Goal: Transaction & Acquisition: Book appointment/travel/reservation

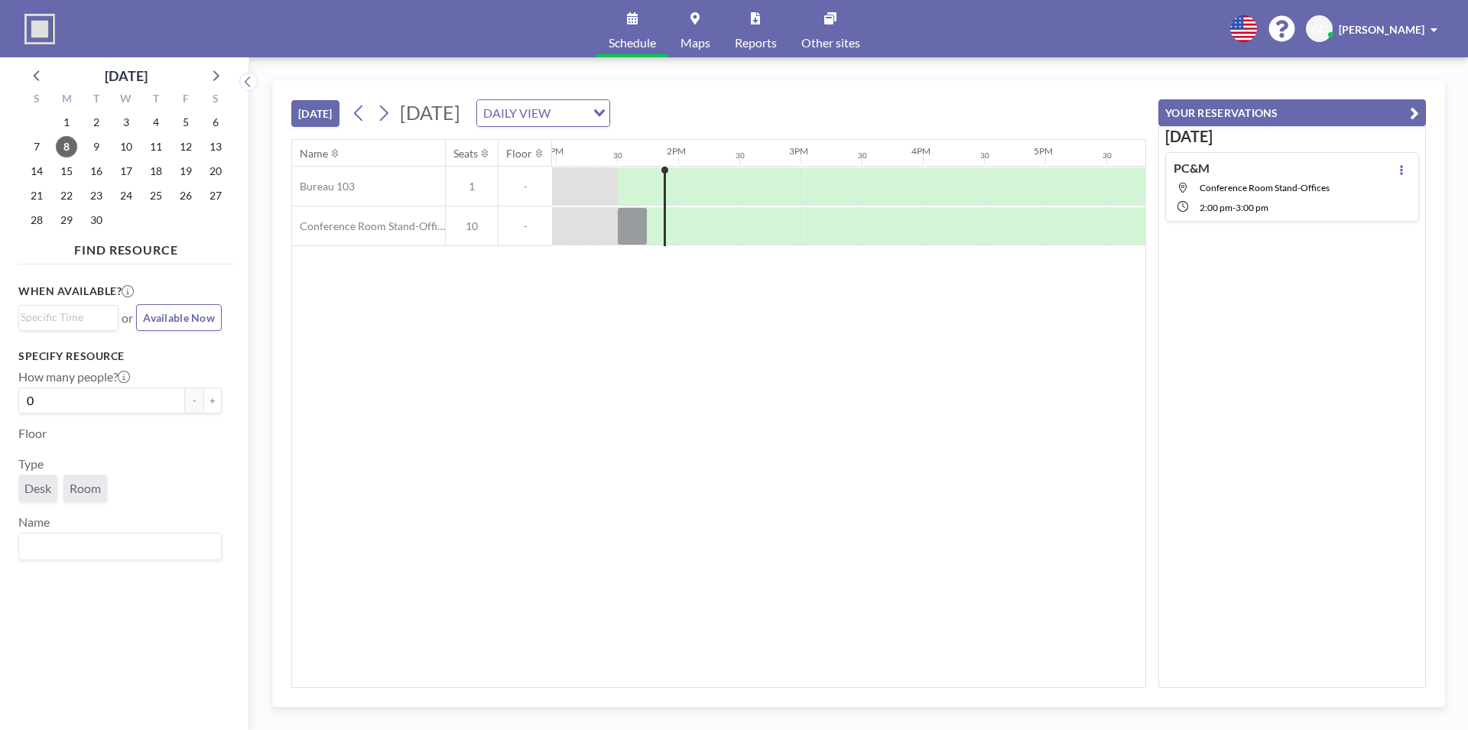
scroll to position [0, 1590]
click at [70, 320] on input "Search for option" at bounding box center [65, 318] width 89 height 18
click at [44, 348] on li "2:00 pm" at bounding box center [68, 345] width 97 height 24
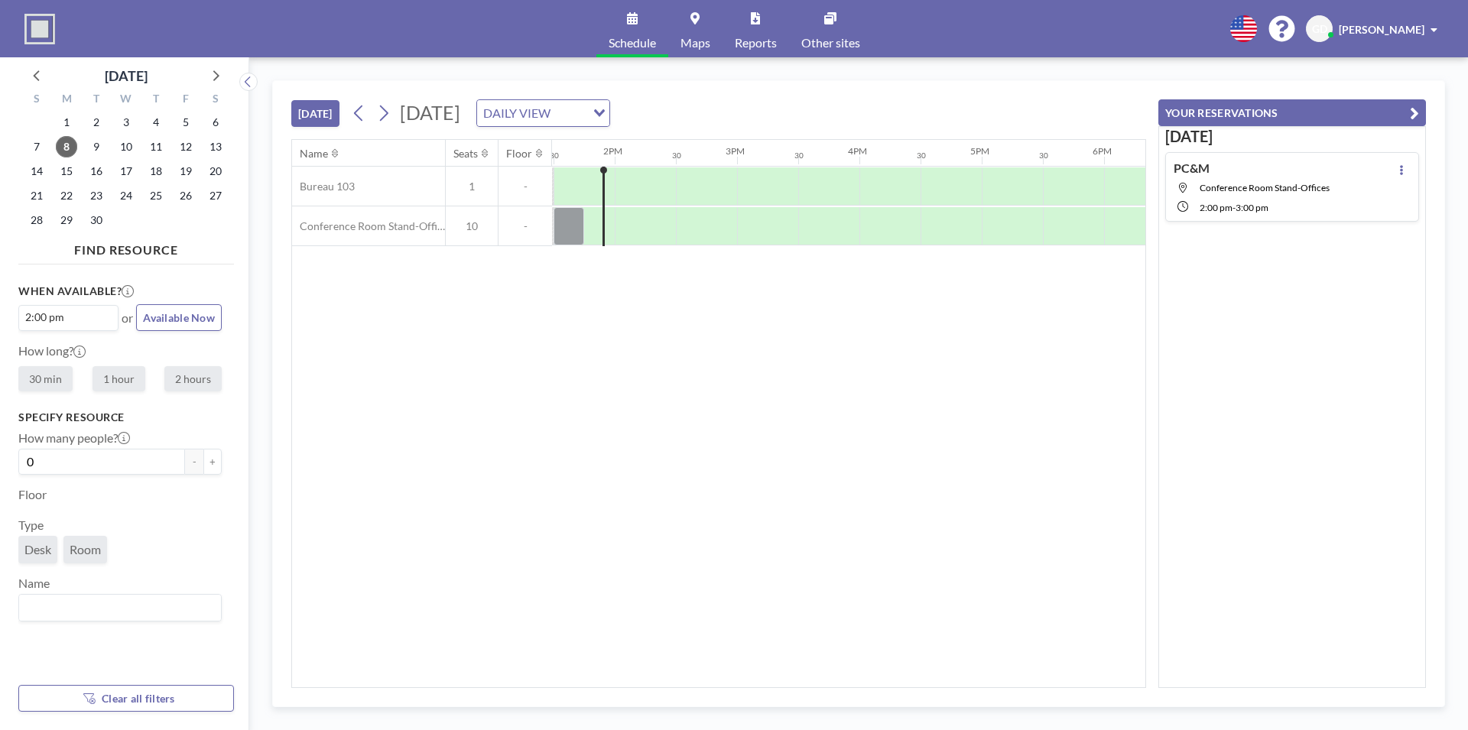
scroll to position [0, 1651]
click at [182, 384] on label "2 hours" at bounding box center [192, 378] width 57 height 25
radio input "true"
drag, startPoint x: 574, startPoint y: 239, endPoint x: 586, endPoint y: 240, distance: 11.6
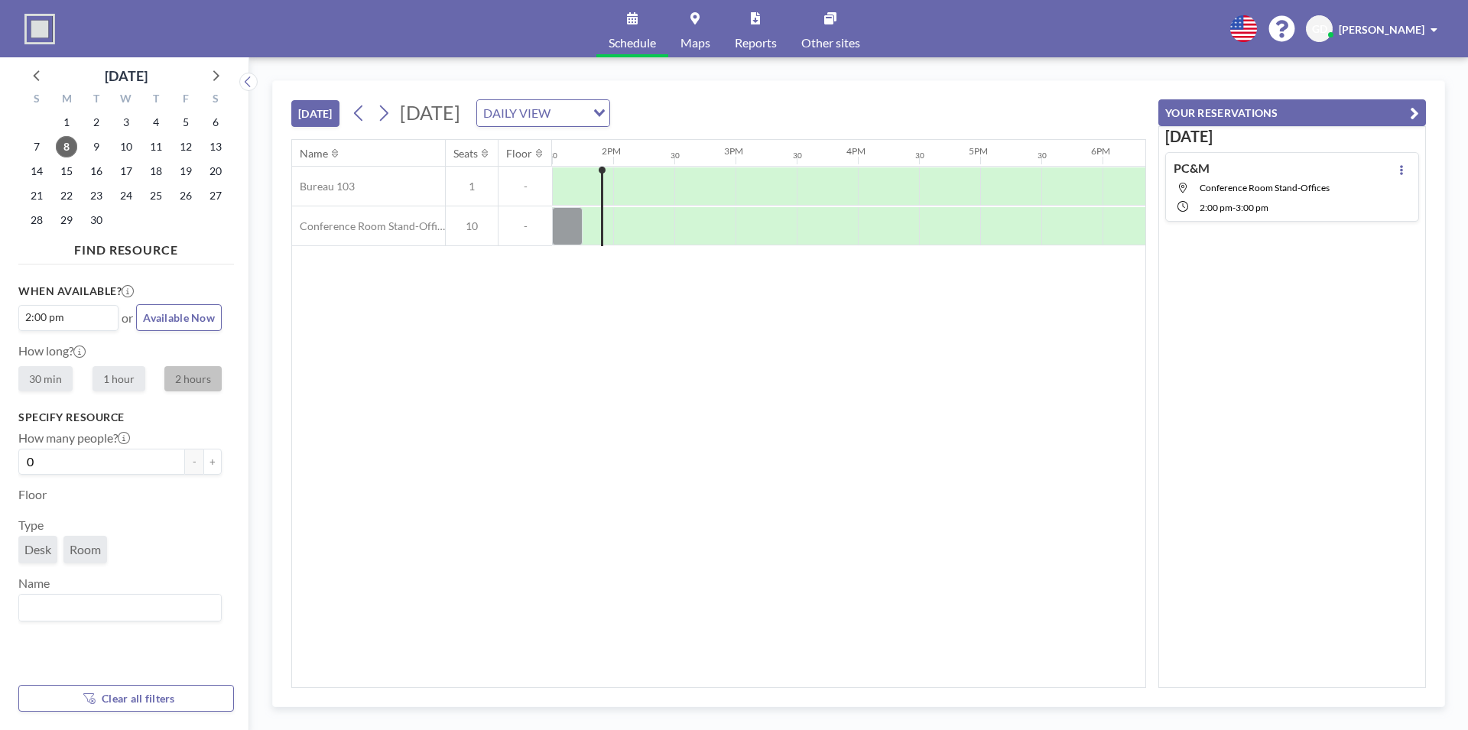
click at [586, 240] on div at bounding box center [369, 226] width 2936 height 40
click at [608, 237] on div at bounding box center [608, 226] width 9 height 38
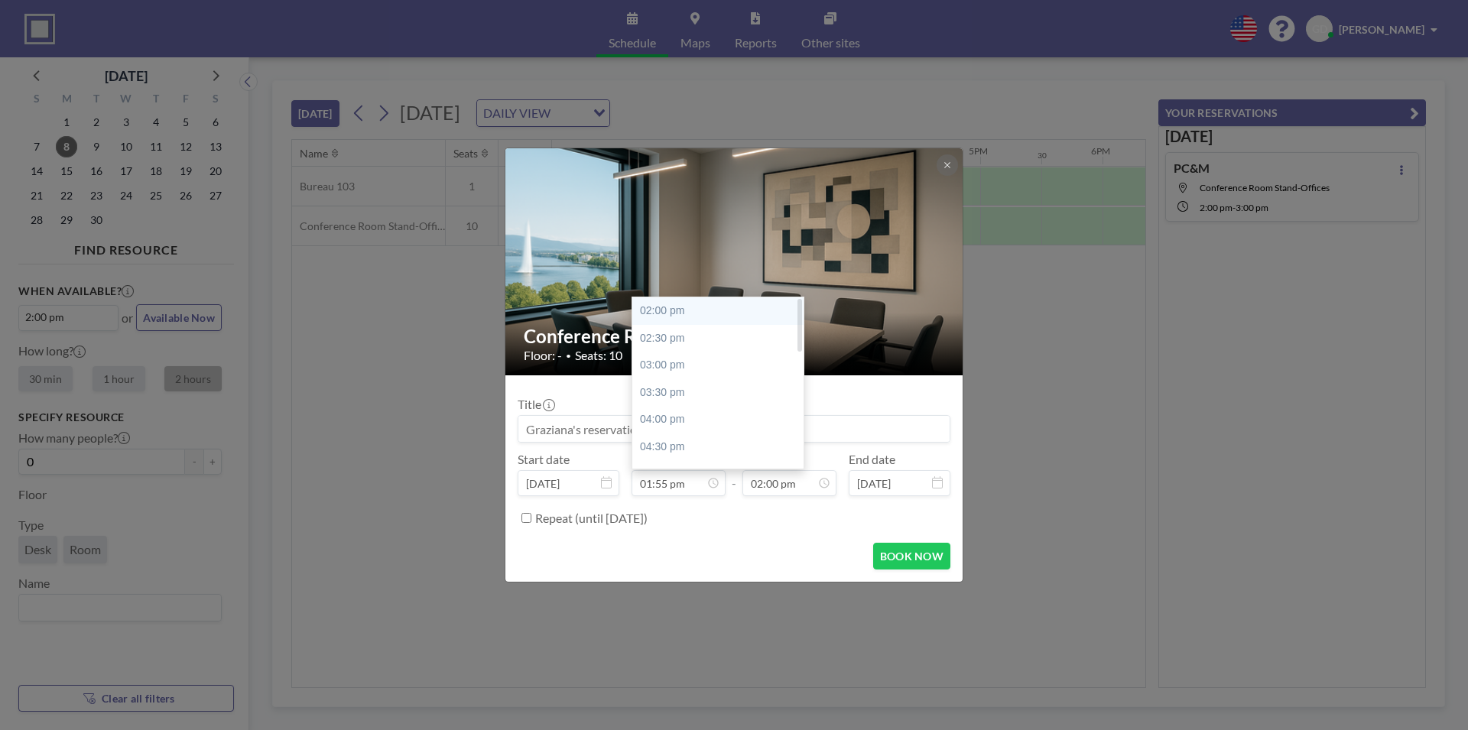
click at [658, 313] on div "02:00 pm" at bounding box center [720, 311] width 177 height 28
type input "02:00 pm"
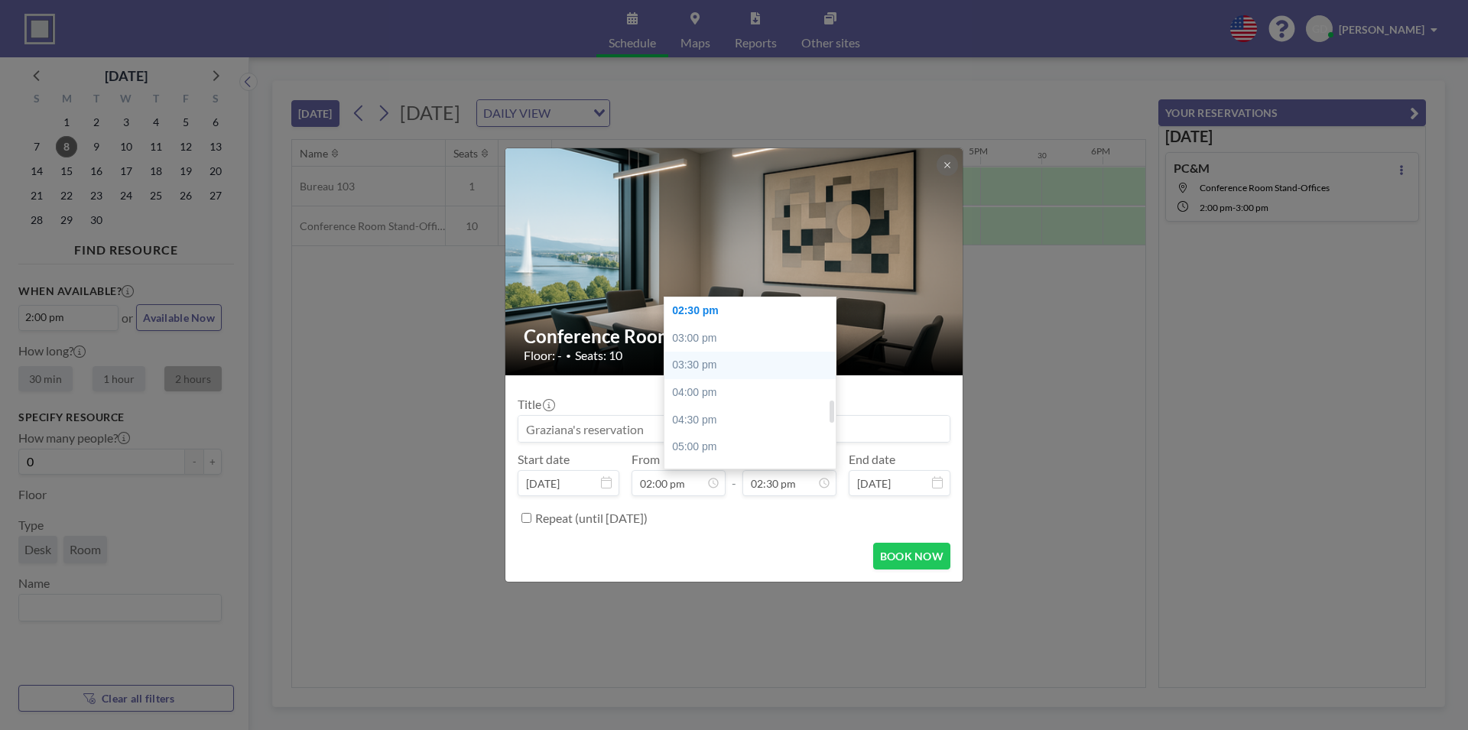
click at [695, 363] on div "03:30 pm" at bounding box center [752, 366] width 177 height 28
type input "03:30 pm"
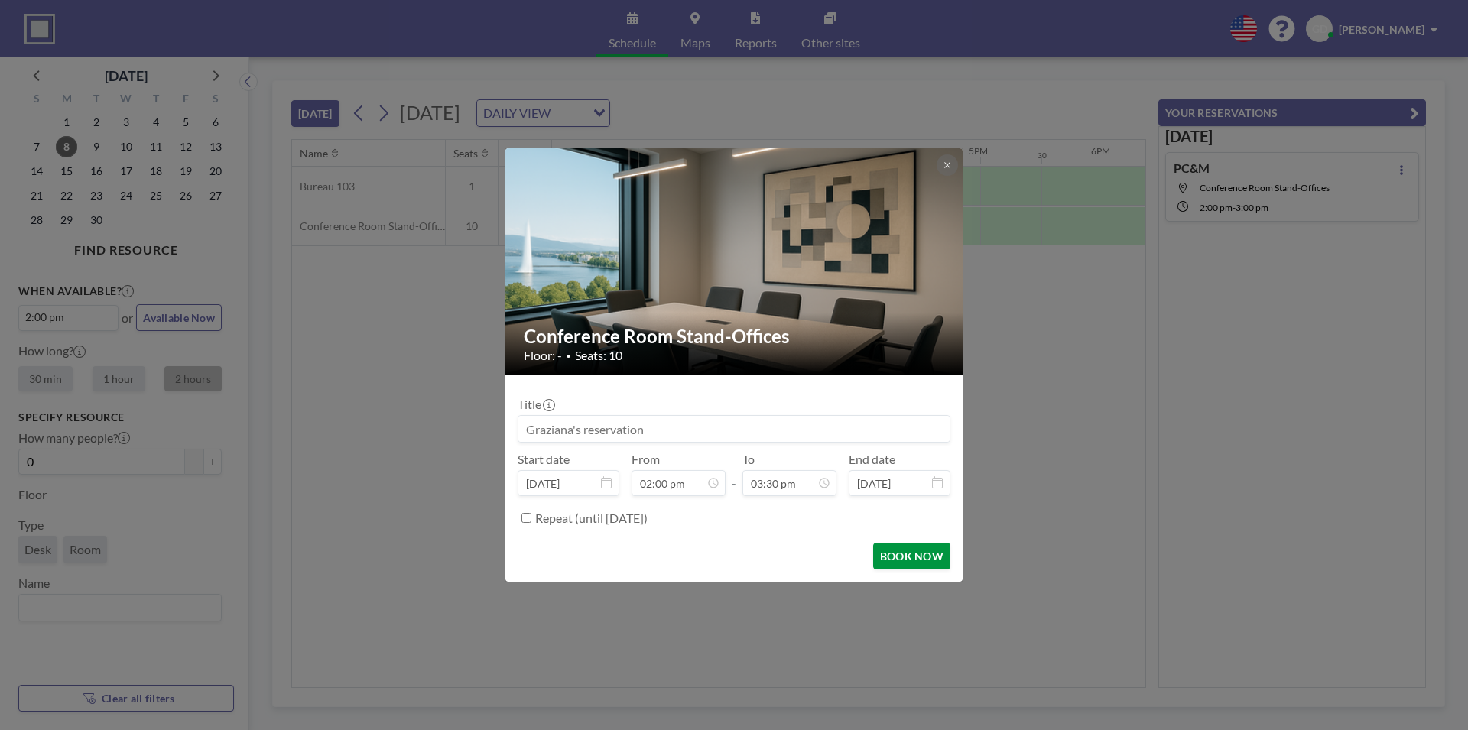
click at [900, 557] on button "BOOK NOW" at bounding box center [911, 556] width 77 height 27
